Goal: Task Accomplishment & Management: Manage account settings

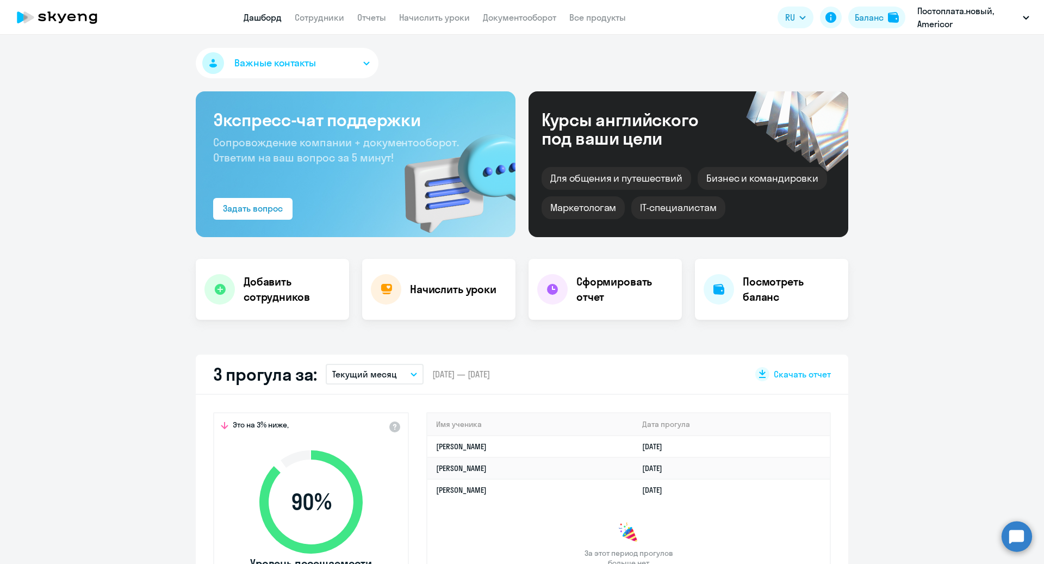
select select "30"
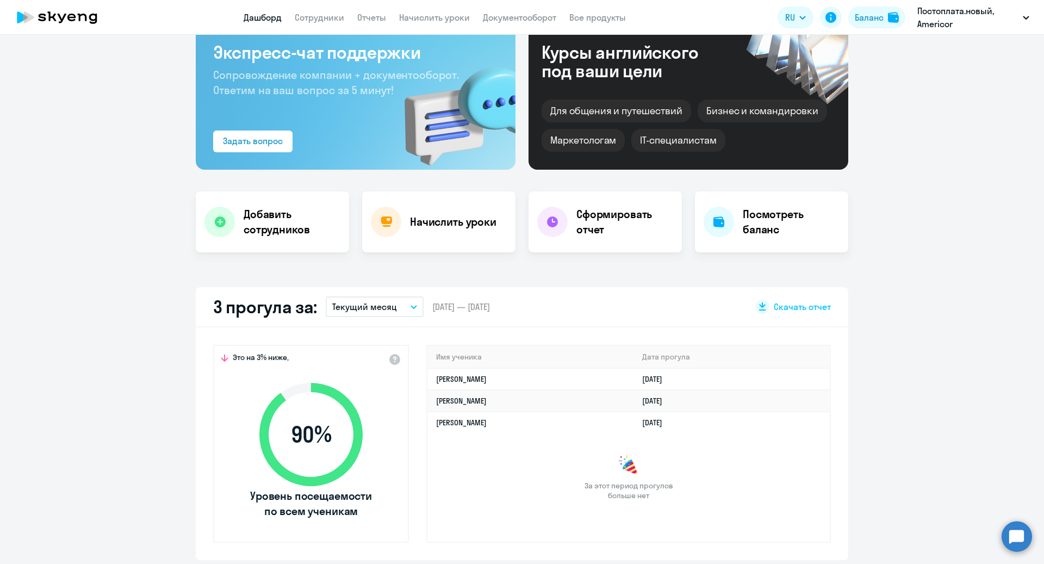
scroll to position [68, 0]
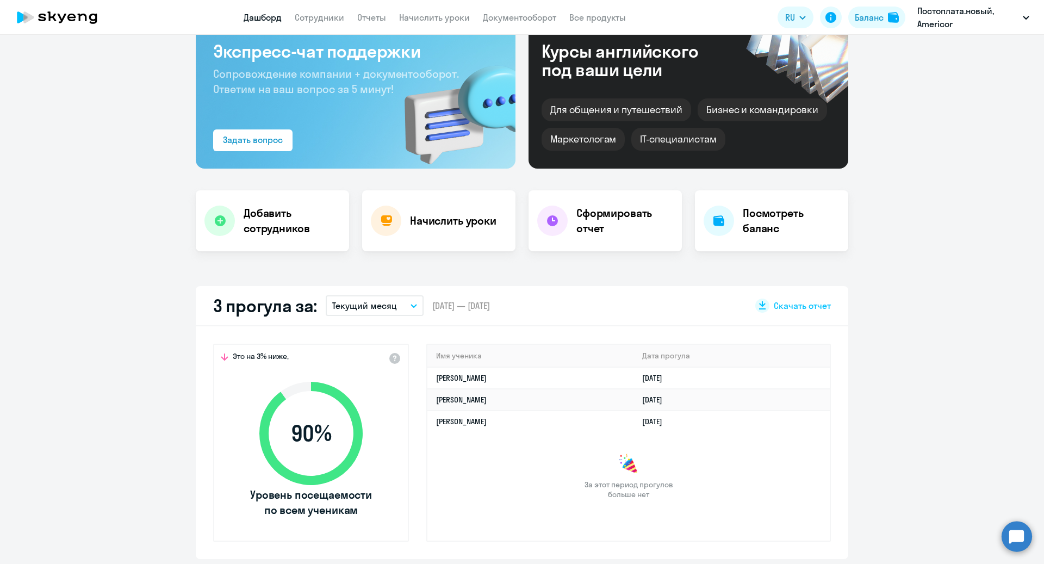
click at [414, 307] on icon "button" at bounding box center [413, 306] width 7 height 4
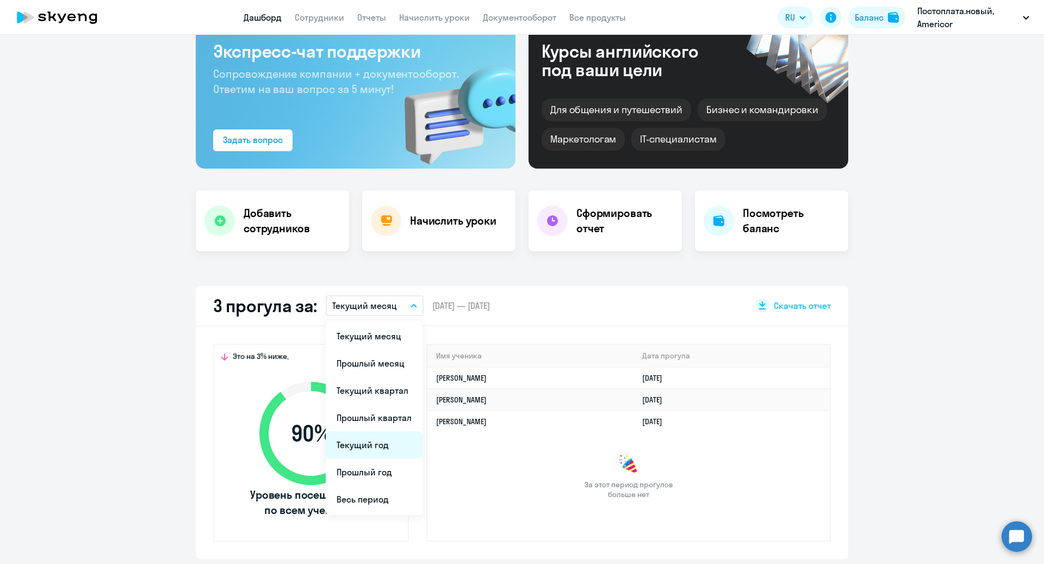
click at [375, 448] on li "Текущий год" at bounding box center [374, 444] width 97 height 27
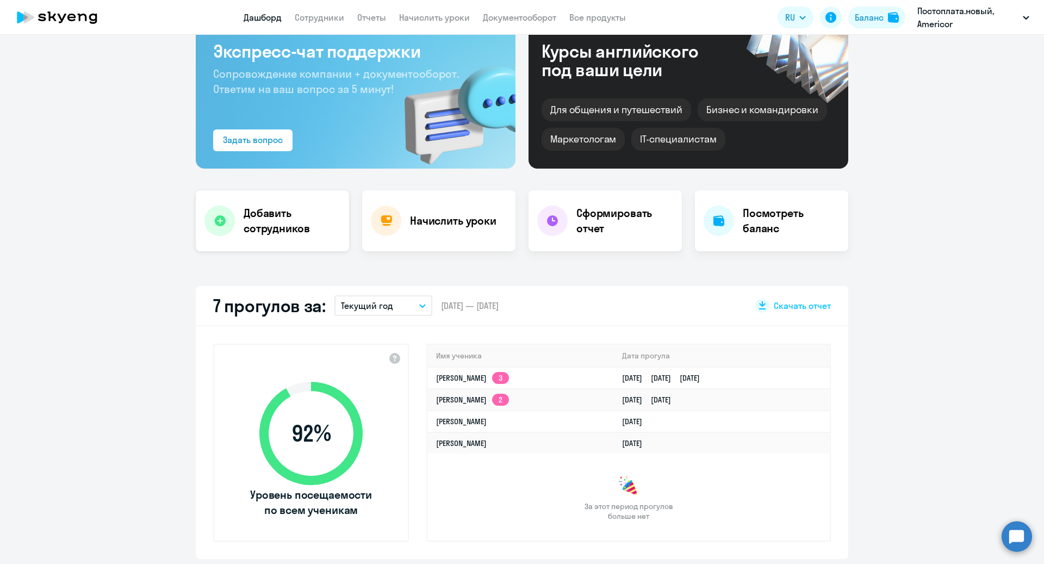
click at [260, 214] on h4 "Добавить сотрудников" at bounding box center [292, 220] width 97 height 30
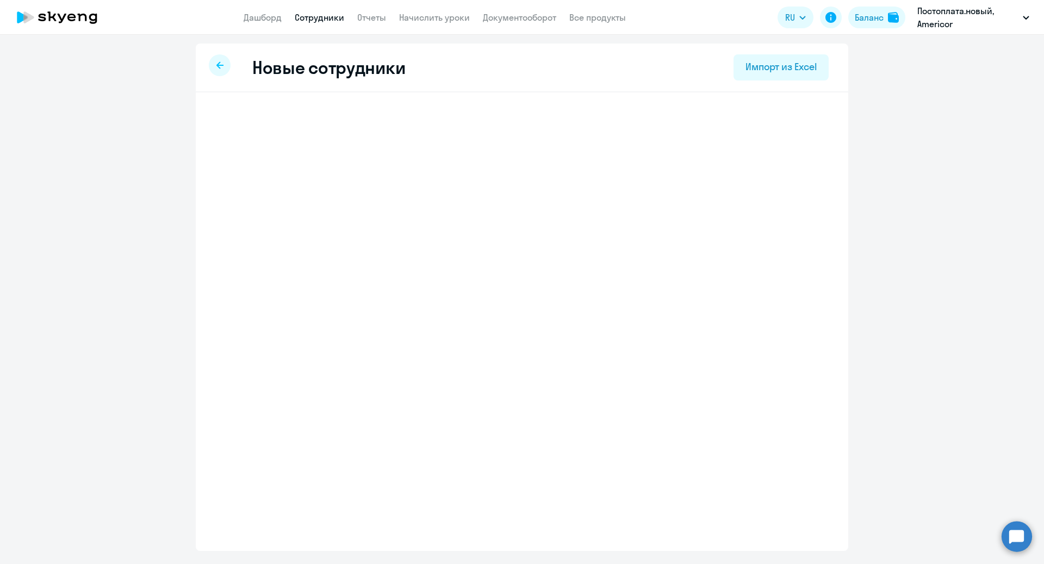
select select "english_adult_not_native_speaker"
select select "1"
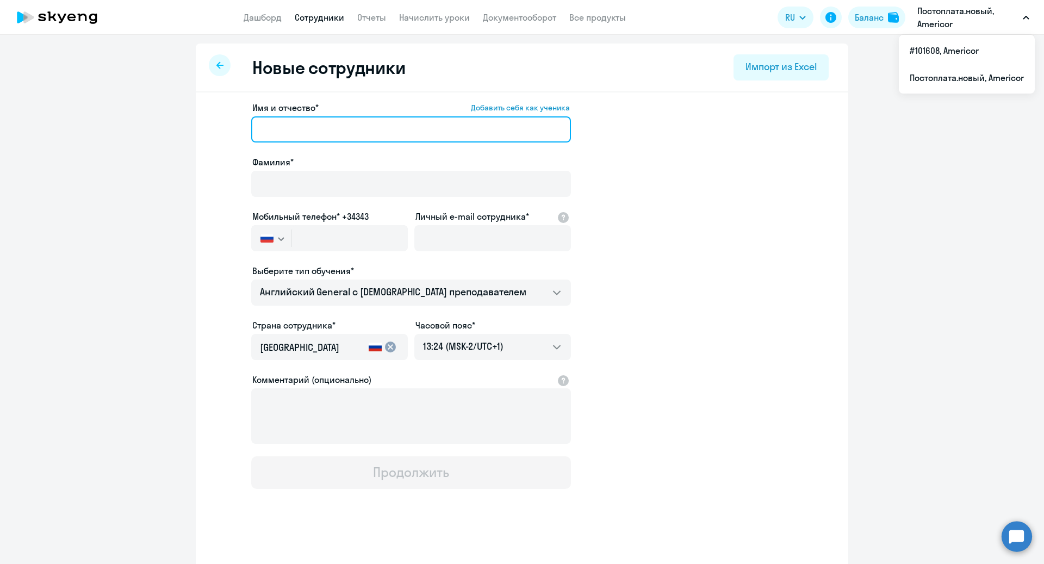
click at [319, 134] on input "Имя и отчество* Добавить себя как ученика" at bounding box center [411, 129] width 320 height 26
type input "V"
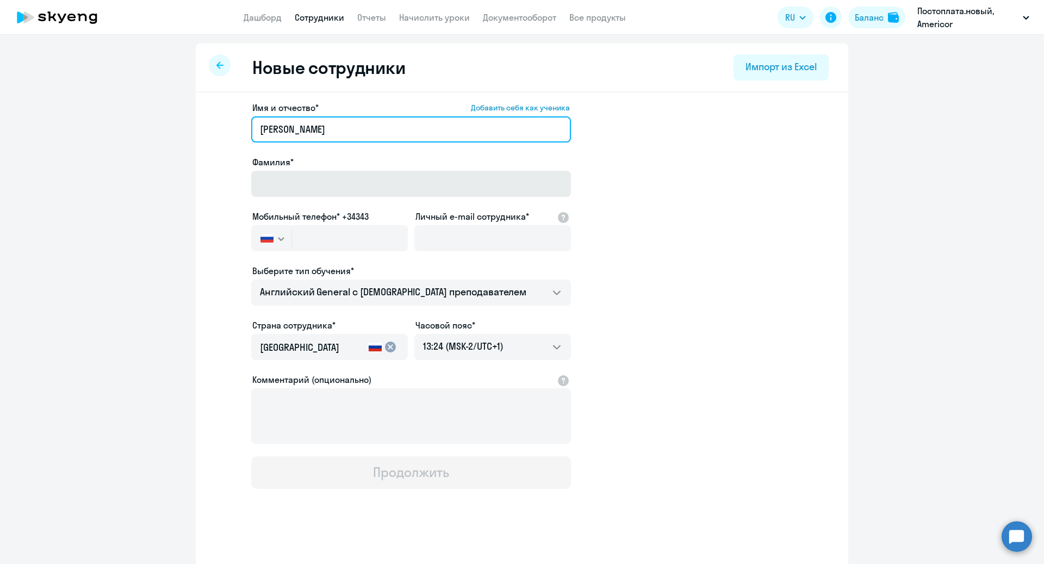
type input "[PERSON_NAME]"
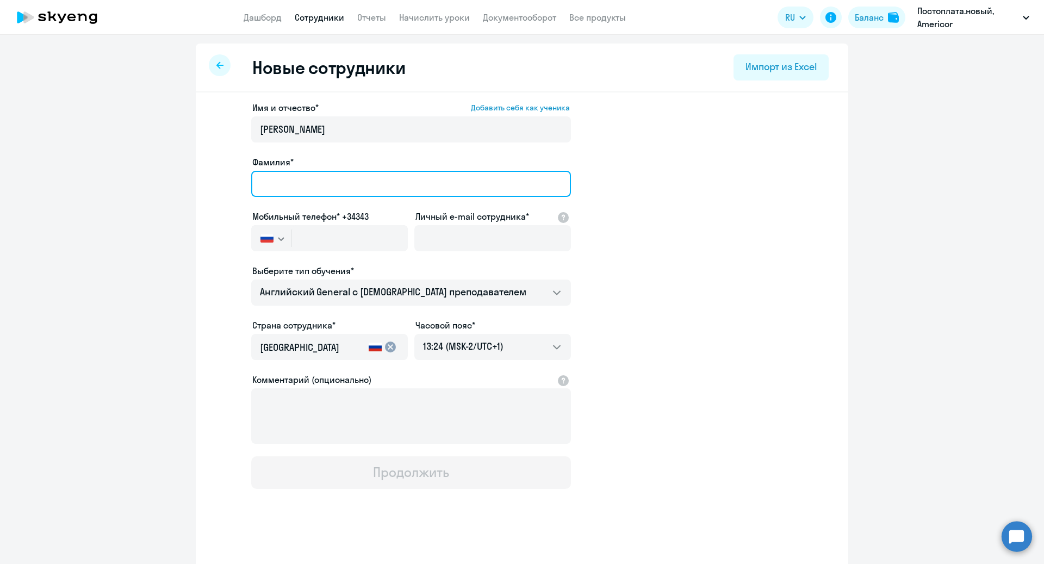
click at [317, 190] on input "Фамилия*" at bounding box center [411, 184] width 320 height 26
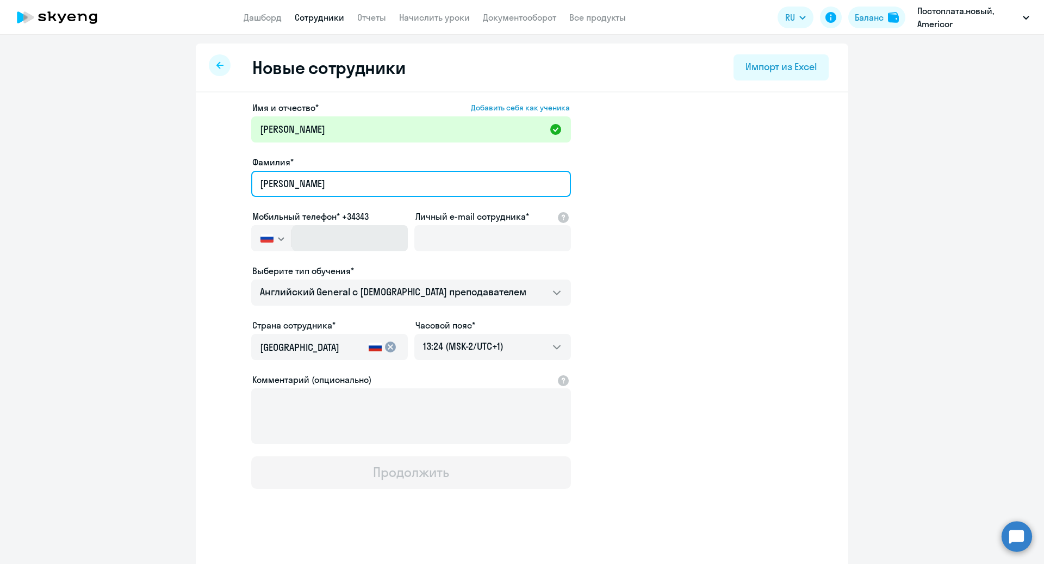
type input "[PERSON_NAME]"
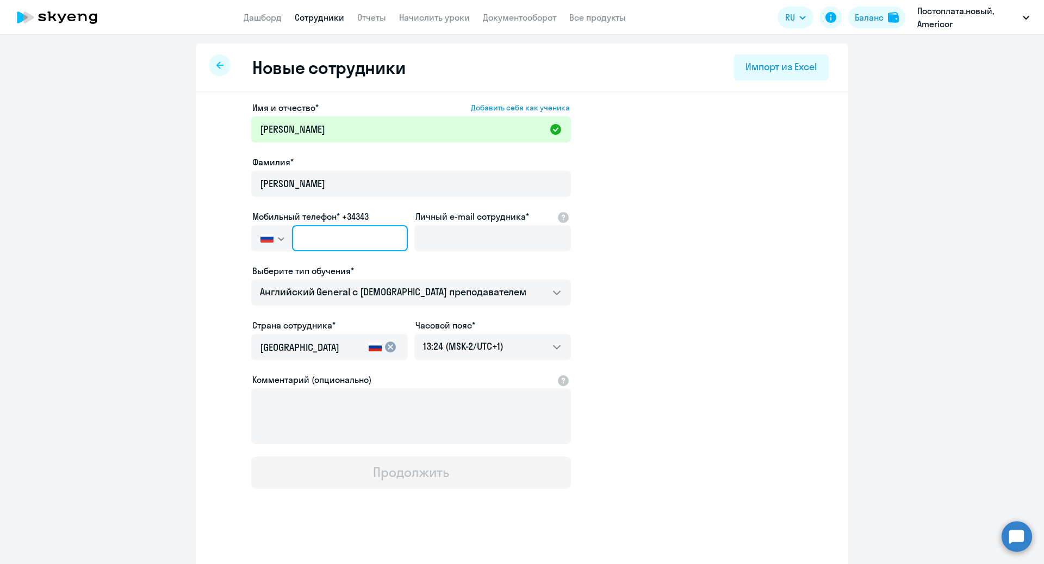
click at [317, 245] on input "text" at bounding box center [350, 238] width 116 height 26
paste input "[PHONE_NUMBER]"
type input "[PHONE_NUMBER]"
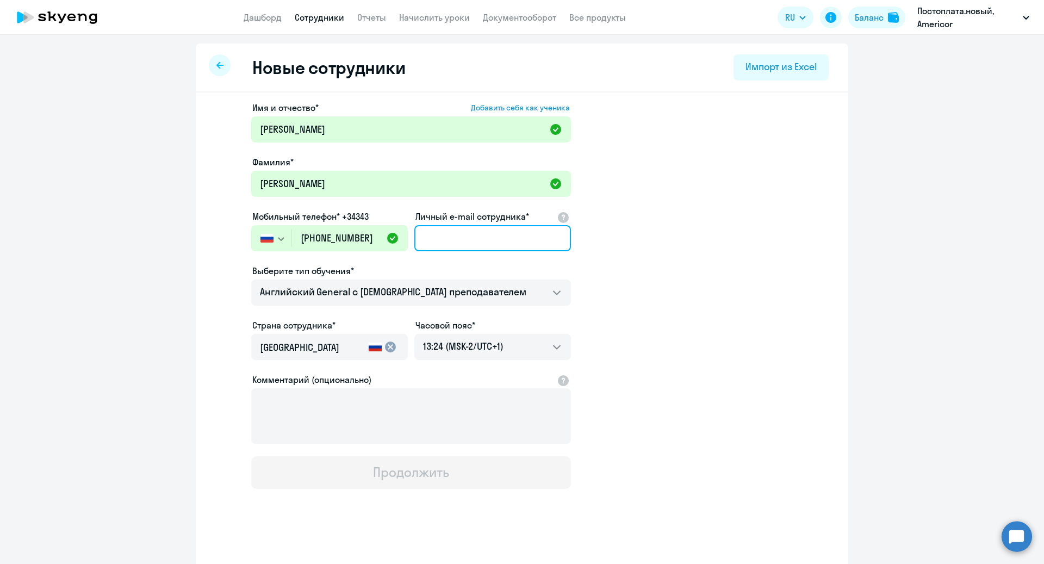
click at [454, 234] on input "Личный e-mail сотрудника*" at bounding box center [492, 238] width 157 height 26
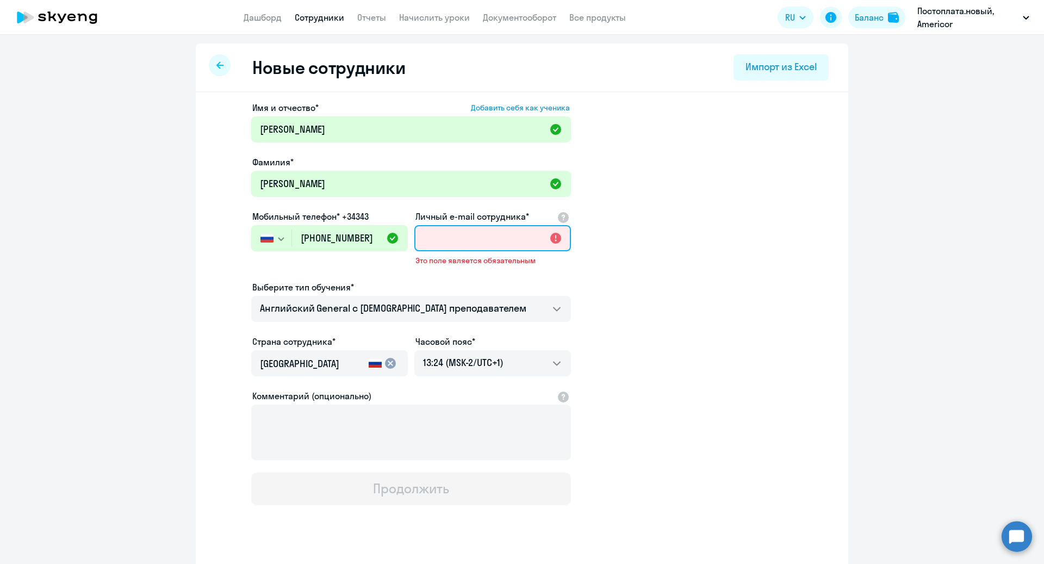
click at [484, 232] on input "Личный e-mail сотрудника*" at bounding box center [492, 238] width 157 height 26
paste input "[EMAIL_ADDRESS][DOMAIN_NAME]"
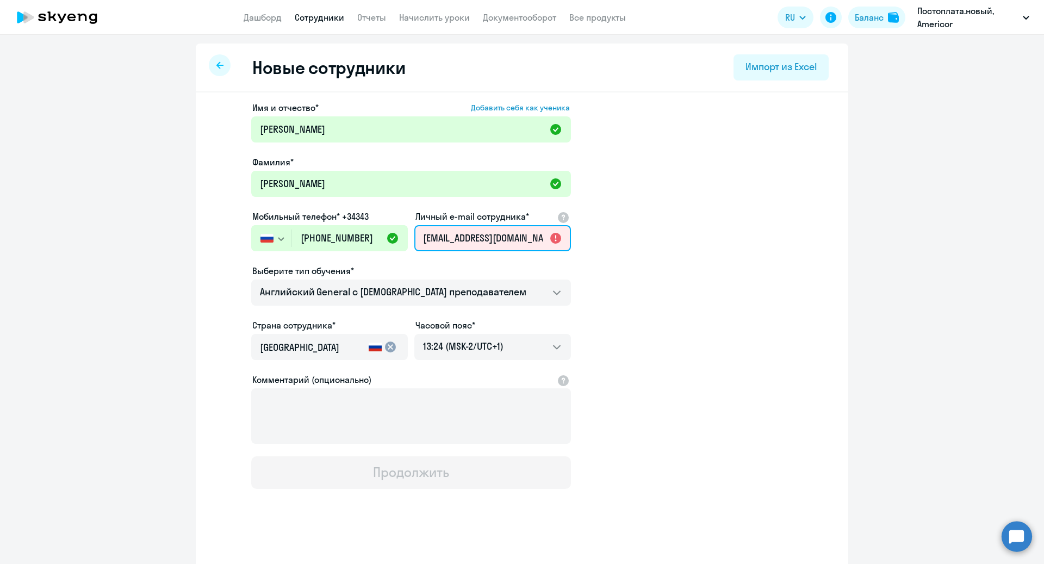
scroll to position [0, 3]
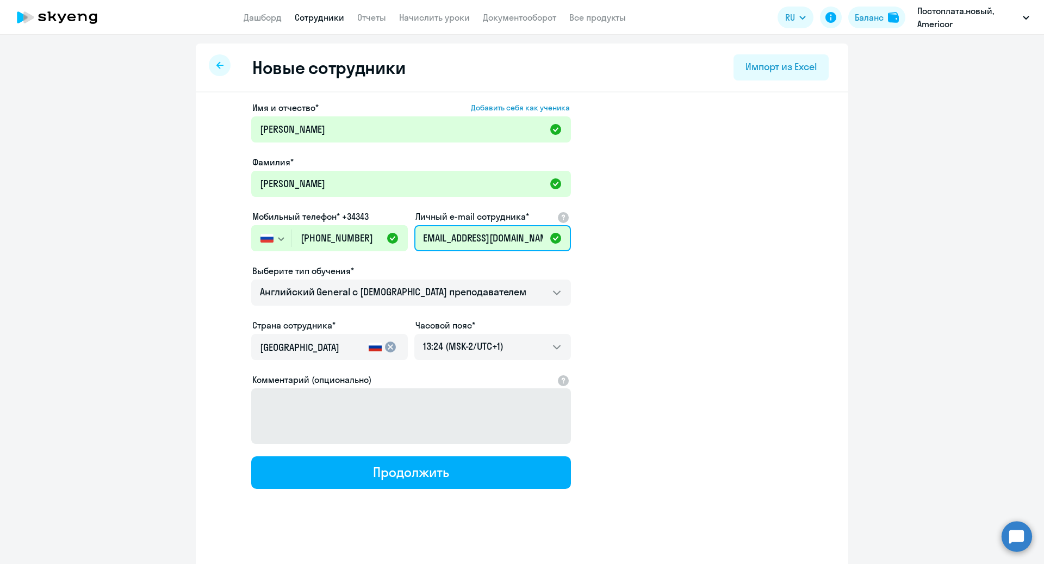
type input "[EMAIL_ADDRESS][DOMAIN_NAME]"
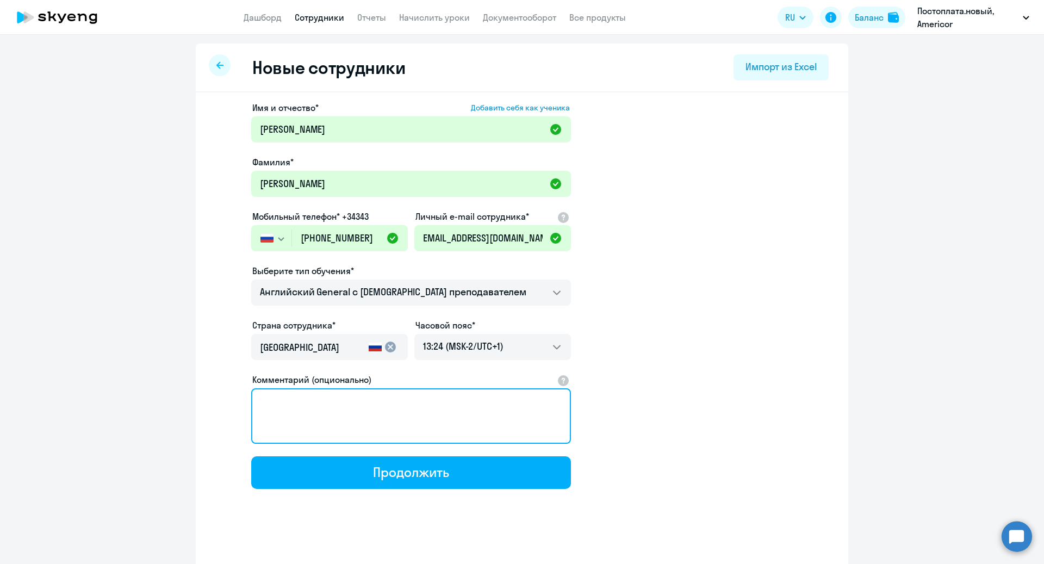
scroll to position [0, 0]
click at [357, 418] on textarea "Комментарий (опционально)" at bounding box center [411, 415] width 320 height 55
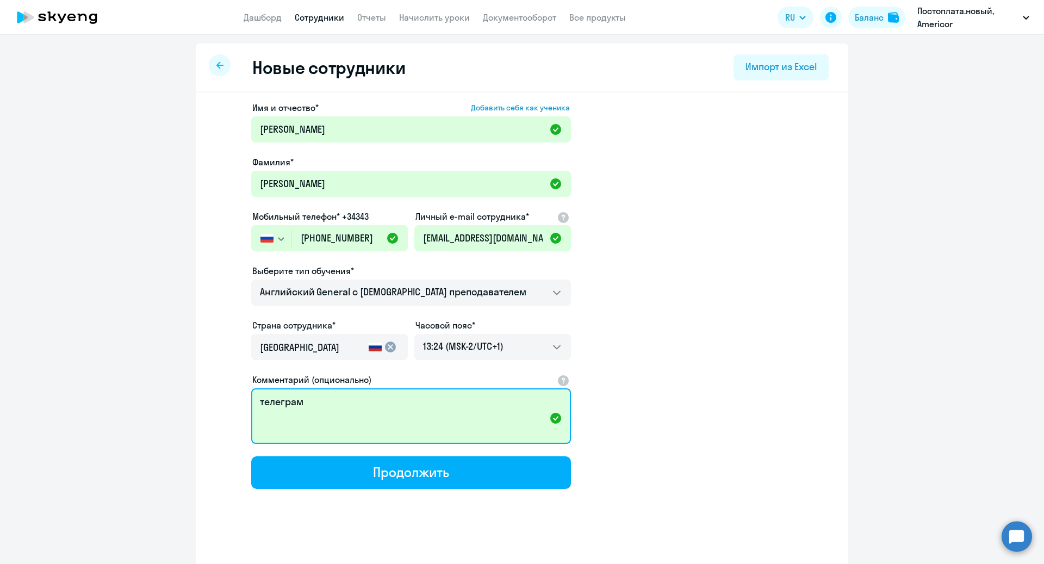
paste textarea "@mih88"
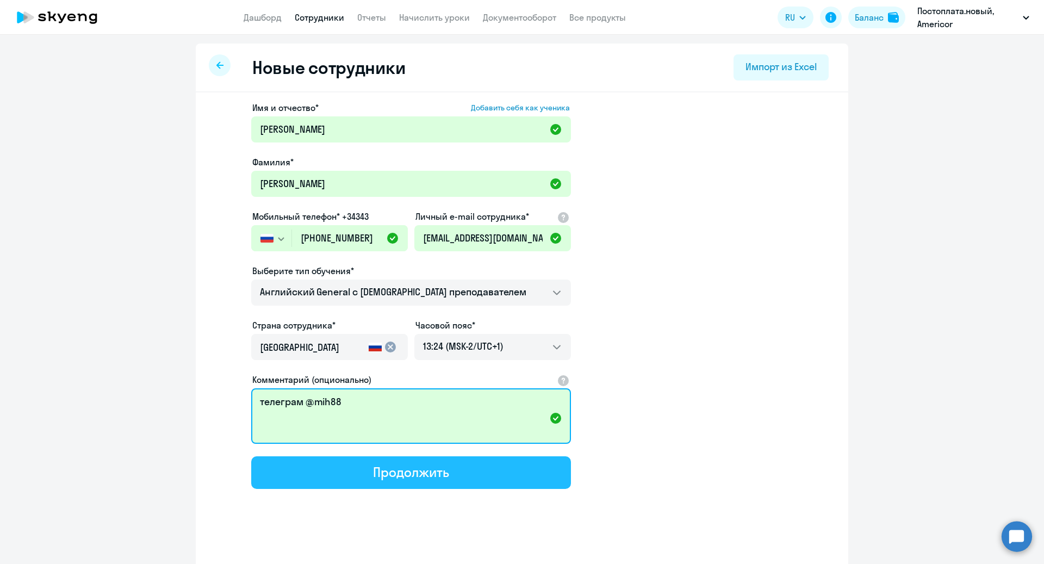
type textarea "телеграм @mih88"
click at [457, 473] on button "Продолжить" at bounding box center [411, 472] width 320 height 33
select select "english_adult_not_native_speaker"
select select "1"
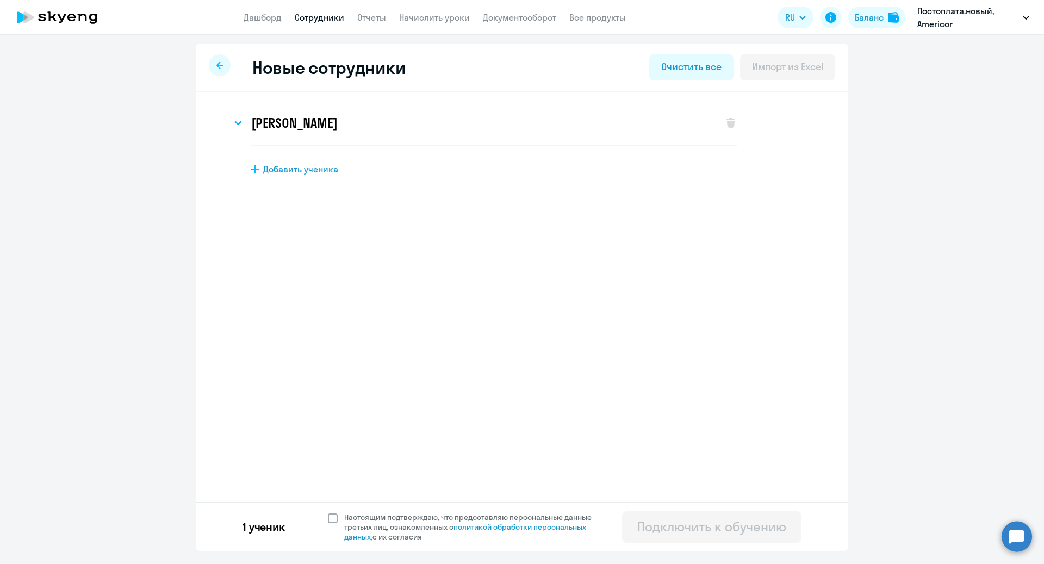
click at [332, 520] on span at bounding box center [333, 518] width 10 height 10
click at [328, 512] on input "Настоящим подтверждаю, что предоставляю персональные данные третьих лиц, ознако…" at bounding box center [327, 512] width 1 height 1
checkbox input "true"
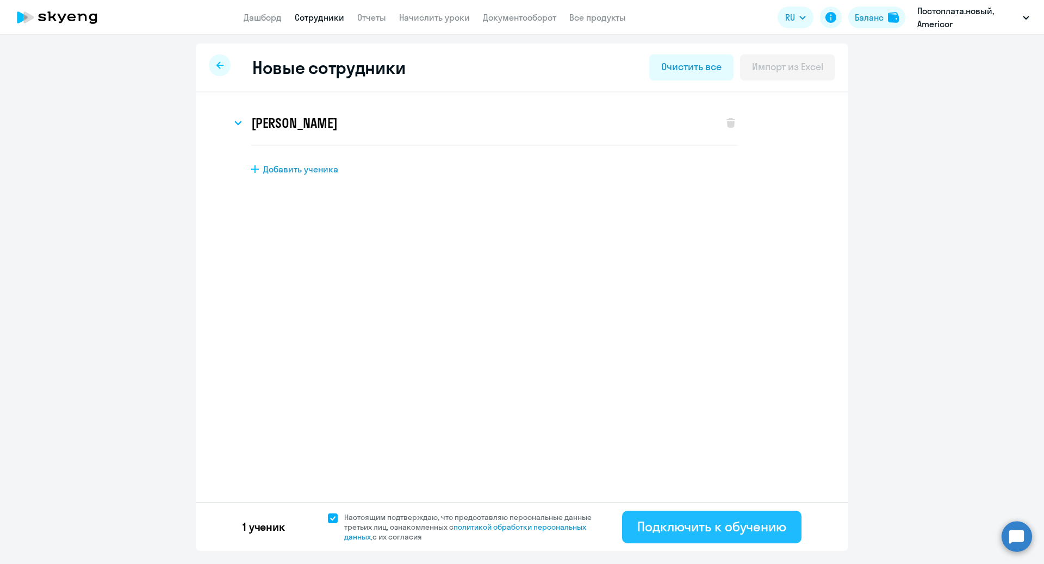
click at [734, 534] on div "Подключить к обучению" at bounding box center [711, 526] width 149 height 17
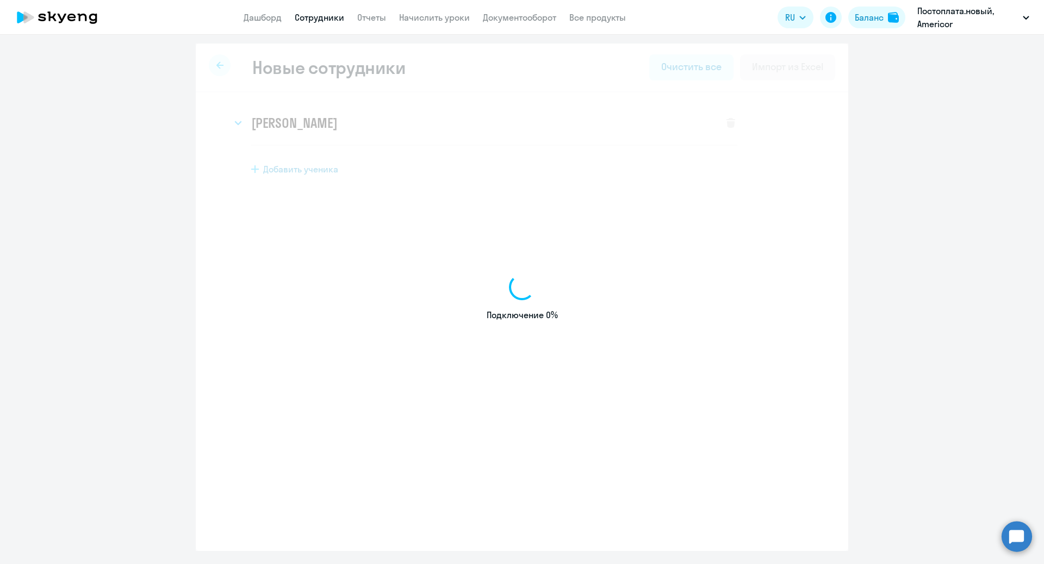
select select "english_adult_not_native_speaker"
select select "1"
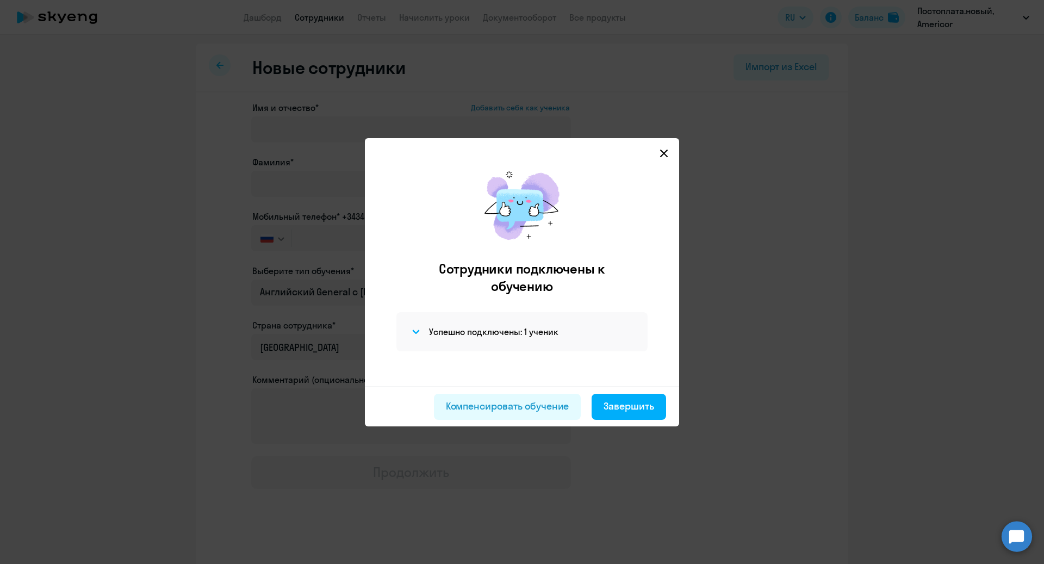
click at [661, 151] on icon at bounding box center [663, 153] width 9 height 9
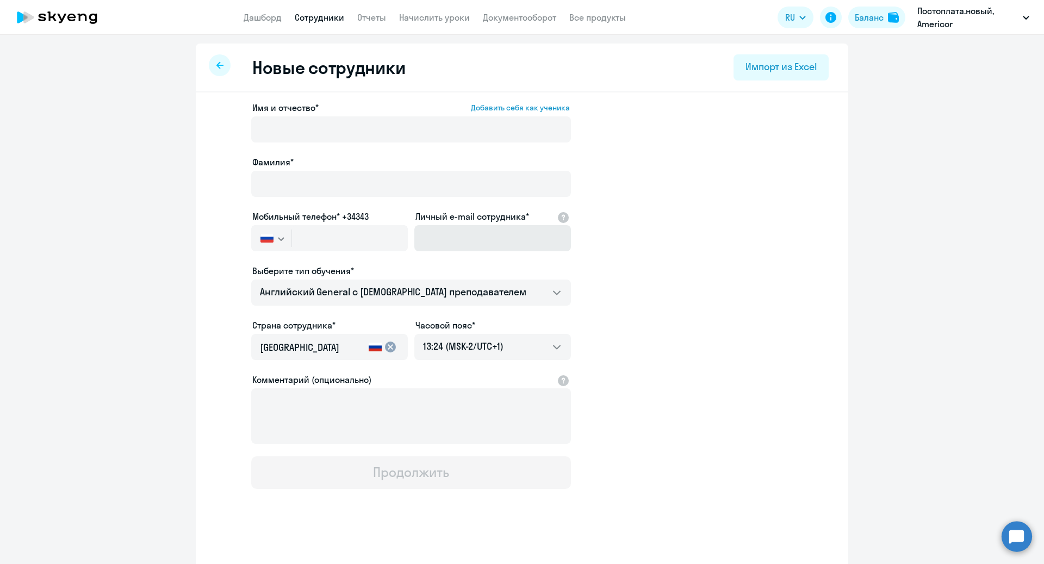
select select "30"
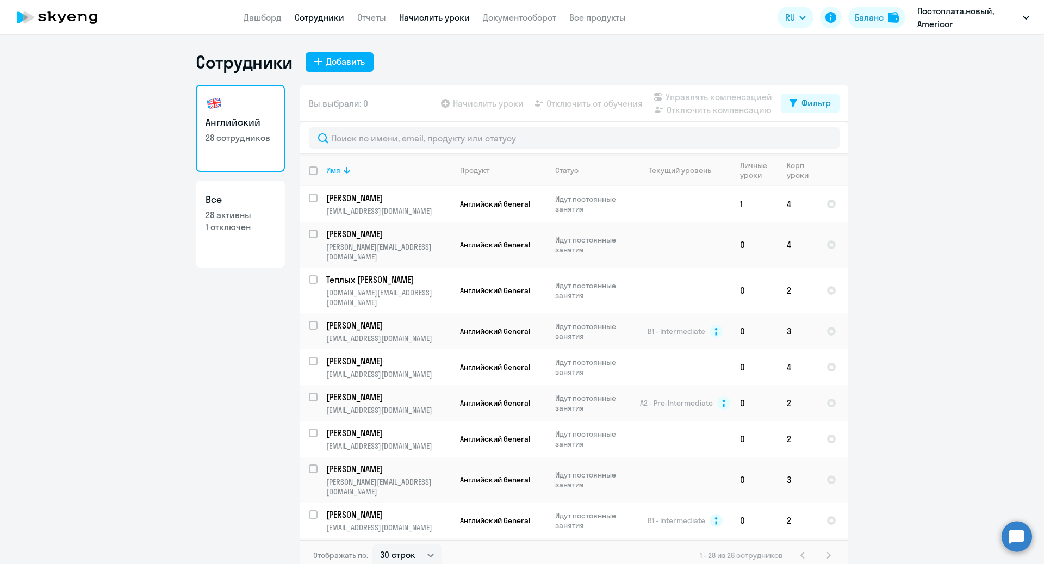
click at [435, 19] on link "Начислить уроки" at bounding box center [434, 17] width 71 height 11
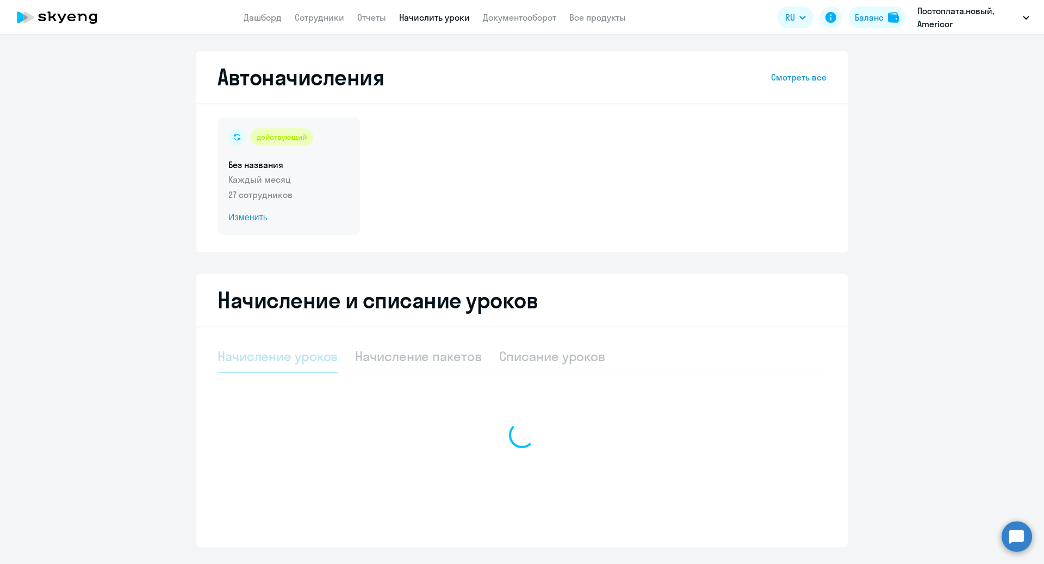
select select "10"
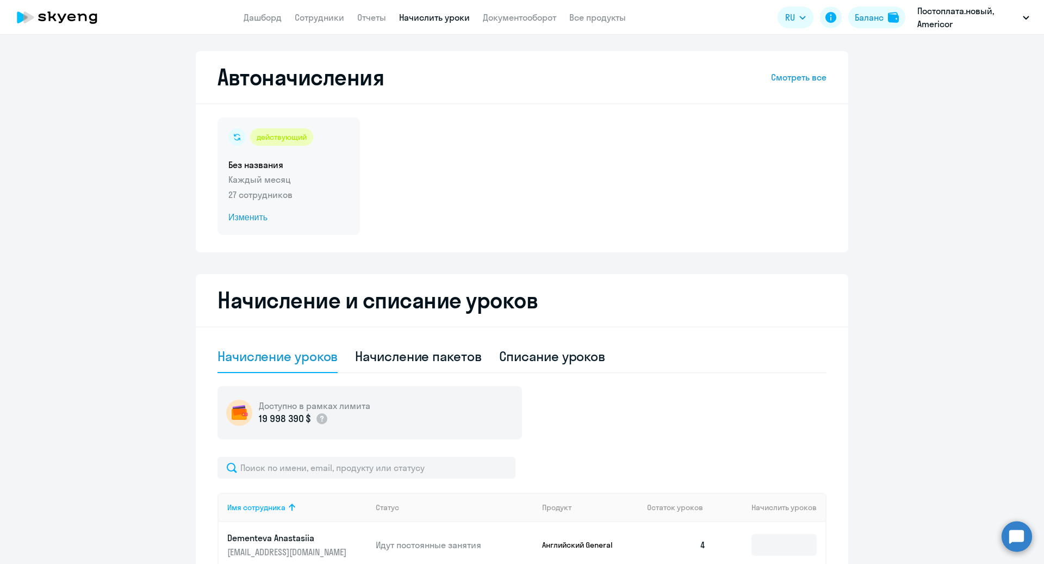
click at [251, 220] on span "Изменить" at bounding box center [288, 217] width 121 height 13
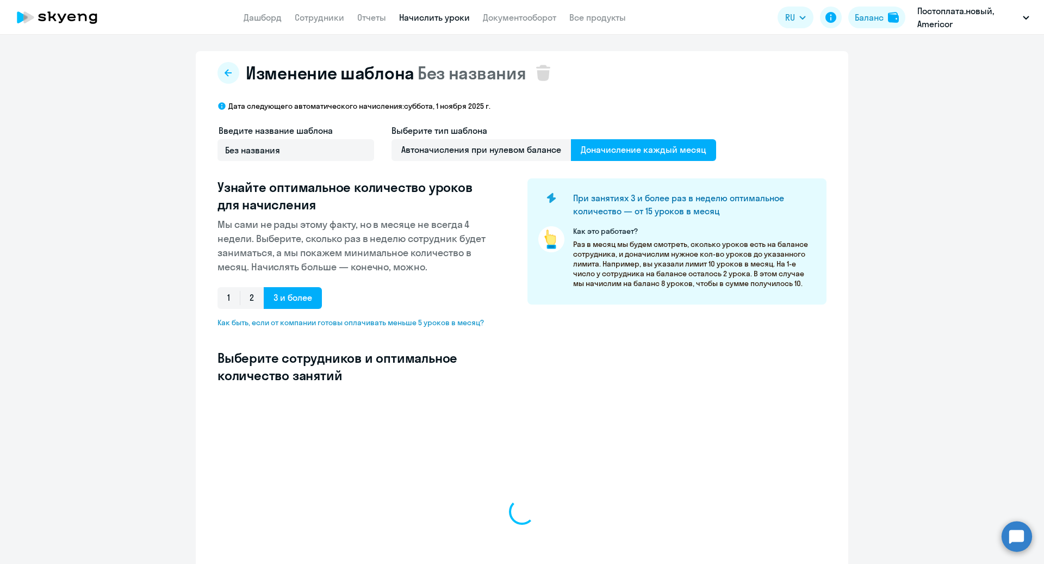
select select "10"
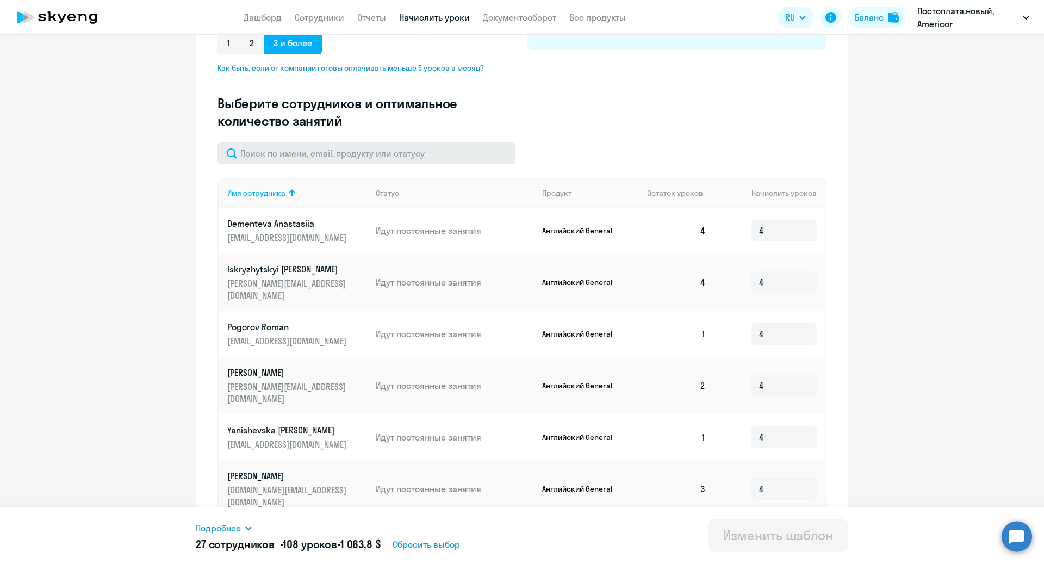
scroll to position [256, 0]
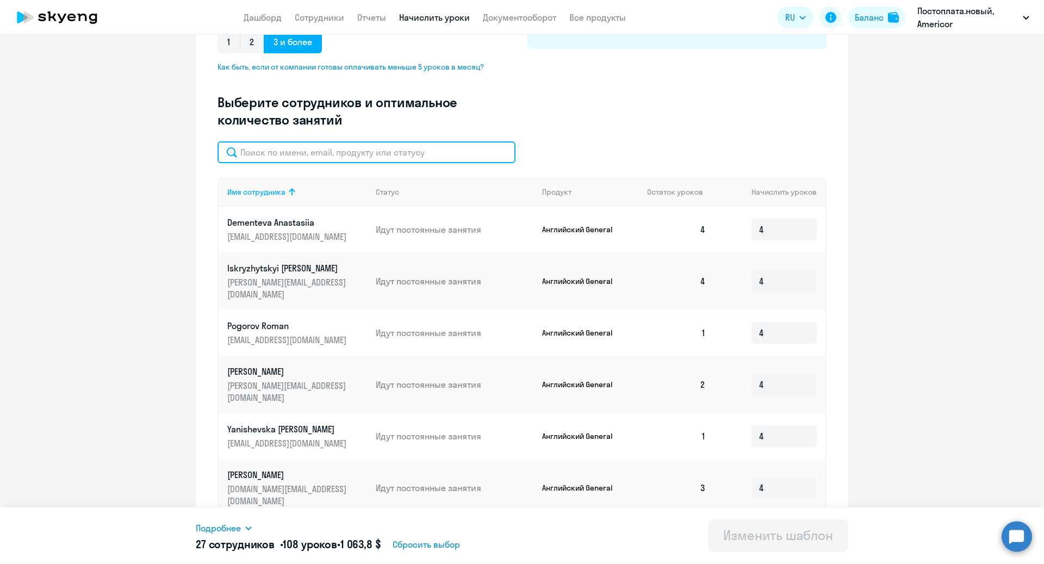
click at [373, 159] on input "text" at bounding box center [366, 152] width 298 height 22
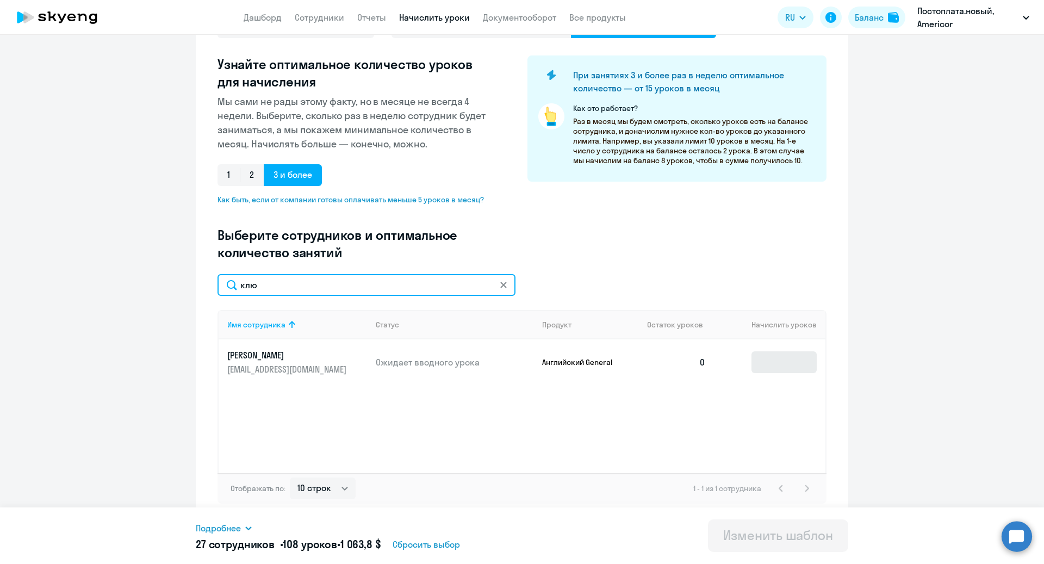
type input "клю"
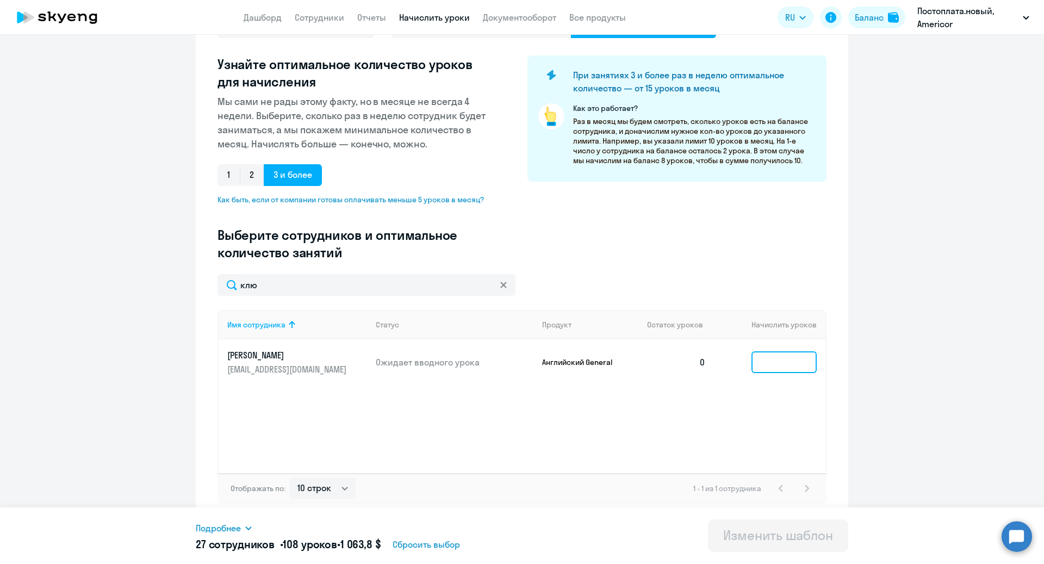
click at [797, 356] on input at bounding box center [783, 362] width 65 height 22
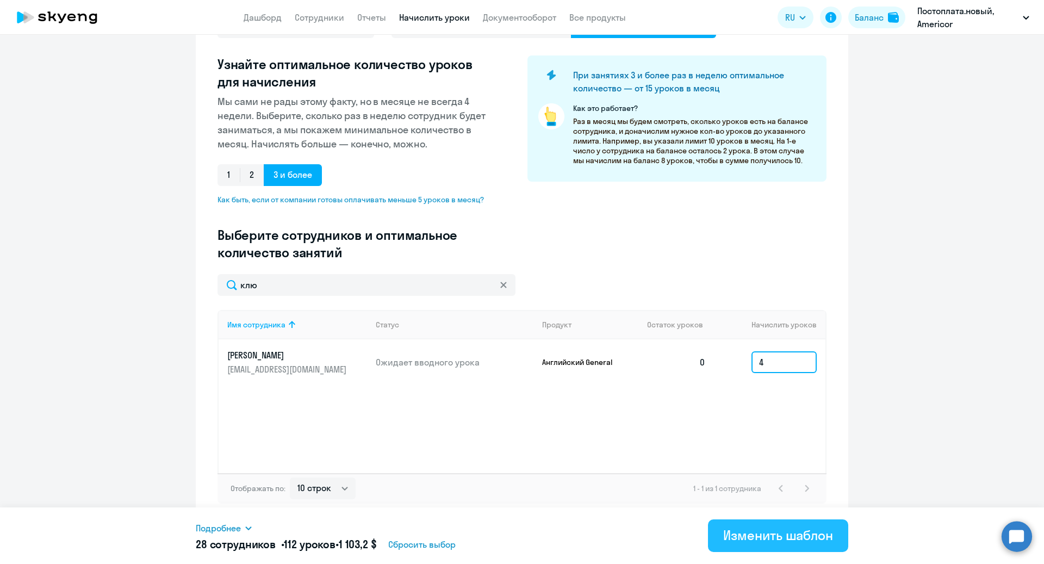
type input "4"
click at [770, 540] on div "Изменить шаблон" at bounding box center [778, 534] width 110 height 17
